Goal: Task Accomplishment & Management: Use online tool/utility

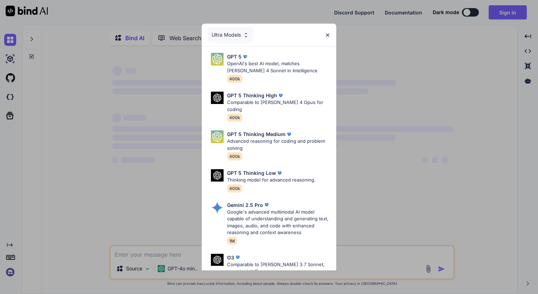
click at [510, 10] on div "Ultra Models GPT 5 OpenAI's best AI model, matches [PERSON_NAME] 4 Sonnet in In…" at bounding box center [269, 147] width 538 height 294
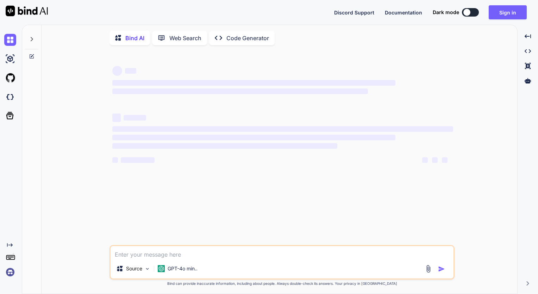
type textarea "x"
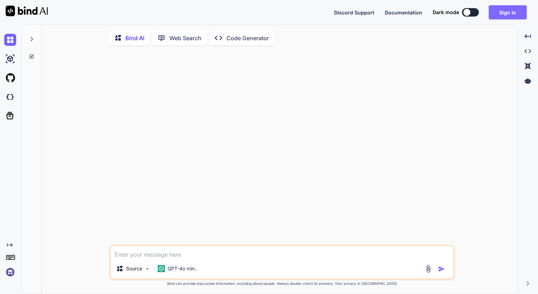
click at [507, 15] on button "Sign in" at bounding box center [508, 12] width 38 height 14
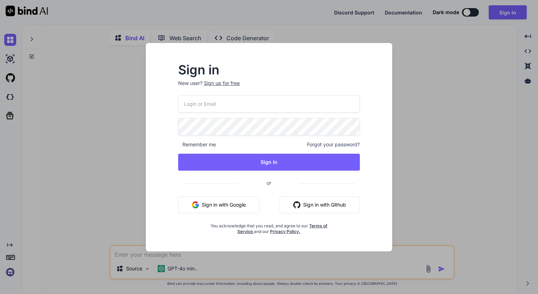
click at [234, 105] on input "email" at bounding box center [269, 103] width 182 height 17
type input "[EMAIL_ADDRESS][DOMAIN_NAME]"
click at [197, 144] on span "Remember me" at bounding box center [197, 144] width 38 height 7
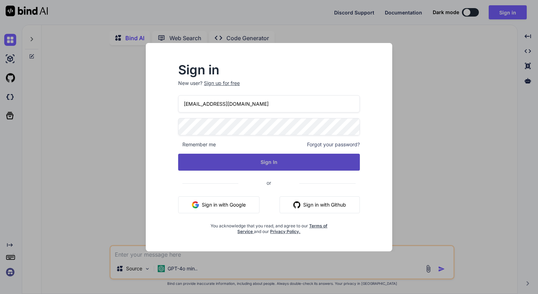
click at [269, 163] on button "Sign In" at bounding box center [269, 162] width 182 height 17
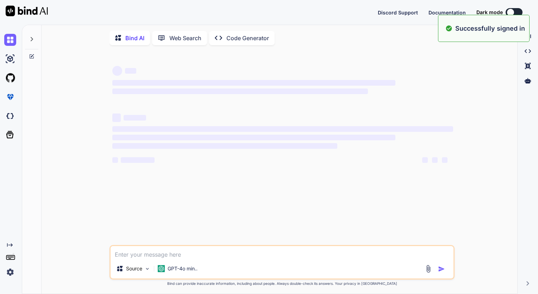
type textarea "x"
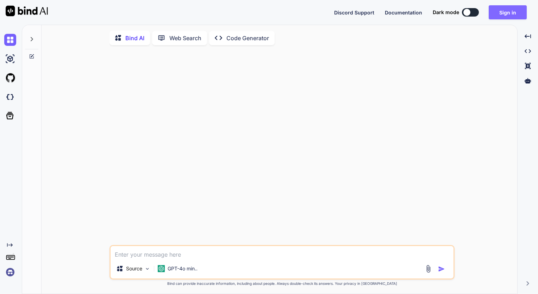
click at [515, 14] on button "Sign in" at bounding box center [508, 12] width 38 height 14
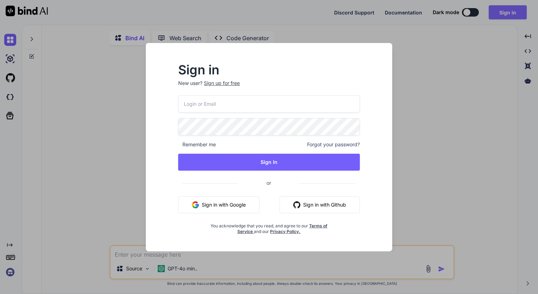
type input "jmfaje77@gmail.com"
click at [206, 144] on span "Remember me" at bounding box center [197, 144] width 38 height 7
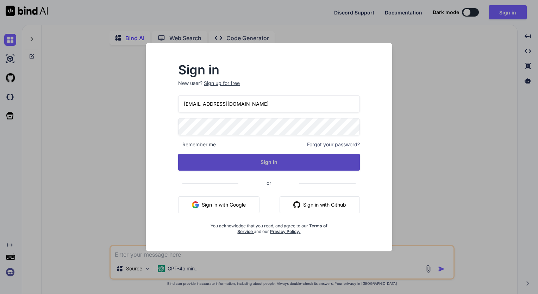
click at [272, 162] on button "Sign In" at bounding box center [269, 162] width 182 height 17
click at [266, 164] on button "Sign In" at bounding box center [269, 162] width 182 height 17
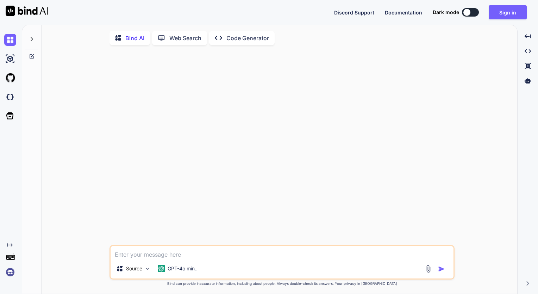
click at [12, 270] on img at bounding box center [10, 272] width 12 height 12
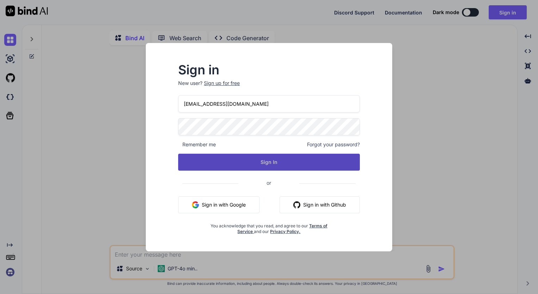
click at [251, 162] on button "Sign In" at bounding box center [269, 162] width 182 height 17
click at [267, 162] on button "Sign In" at bounding box center [269, 162] width 182 height 17
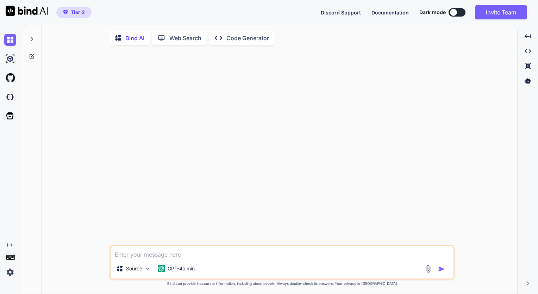
type textarea "x"
